Goal: Information Seeking & Learning: Learn about a topic

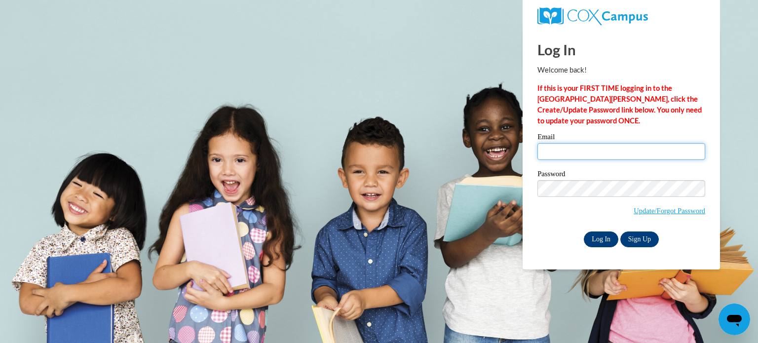
type input "ymaheia@gsu.edu"
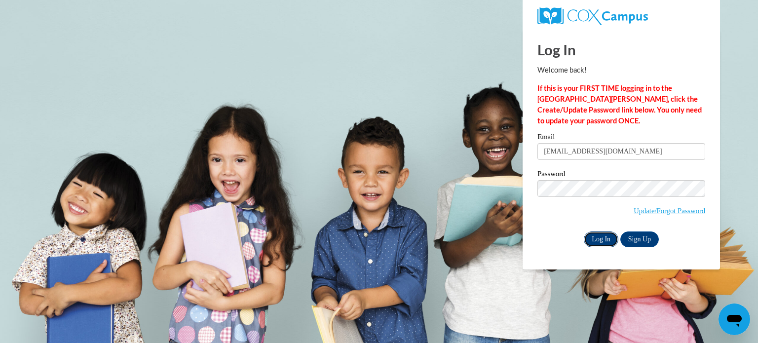
click at [593, 240] on input "Log In" at bounding box center [601, 239] width 35 height 16
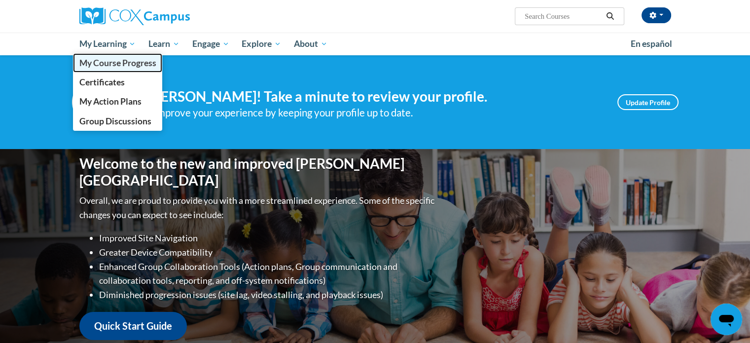
click at [120, 62] on span "My Course Progress" at bounding box center [117, 63] width 77 height 10
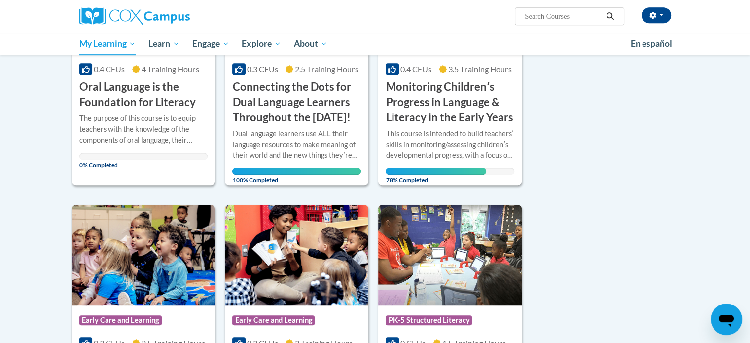
scroll to position [488, 0]
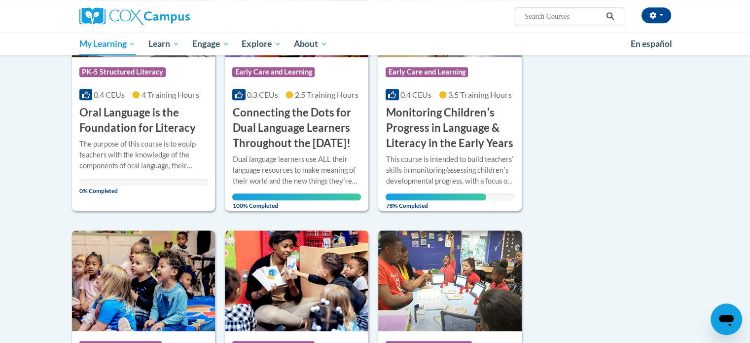
click at [477, 153] on div at bounding box center [450, 153] width 129 height 0
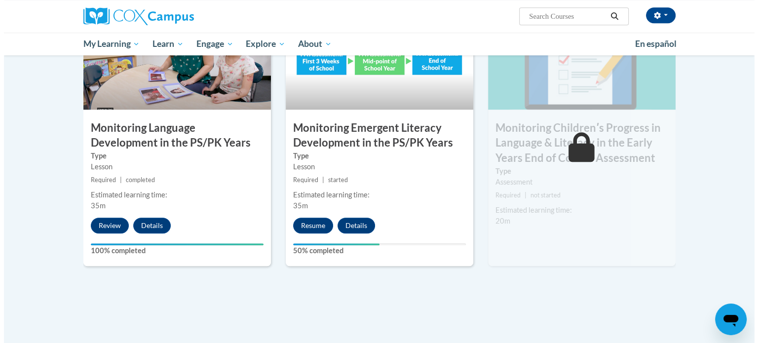
scroll to position [844, 0]
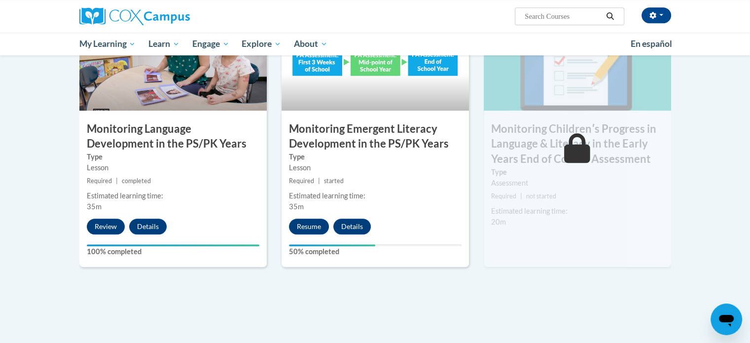
click at [414, 170] on div "Lesson" at bounding box center [375, 167] width 173 height 11
click at [306, 223] on button "Resume" at bounding box center [309, 227] width 40 height 16
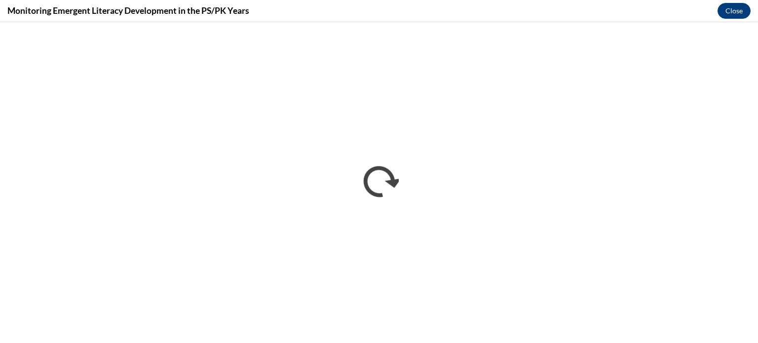
scroll to position [0, 0]
